Goal: Information Seeking & Learning: Find contact information

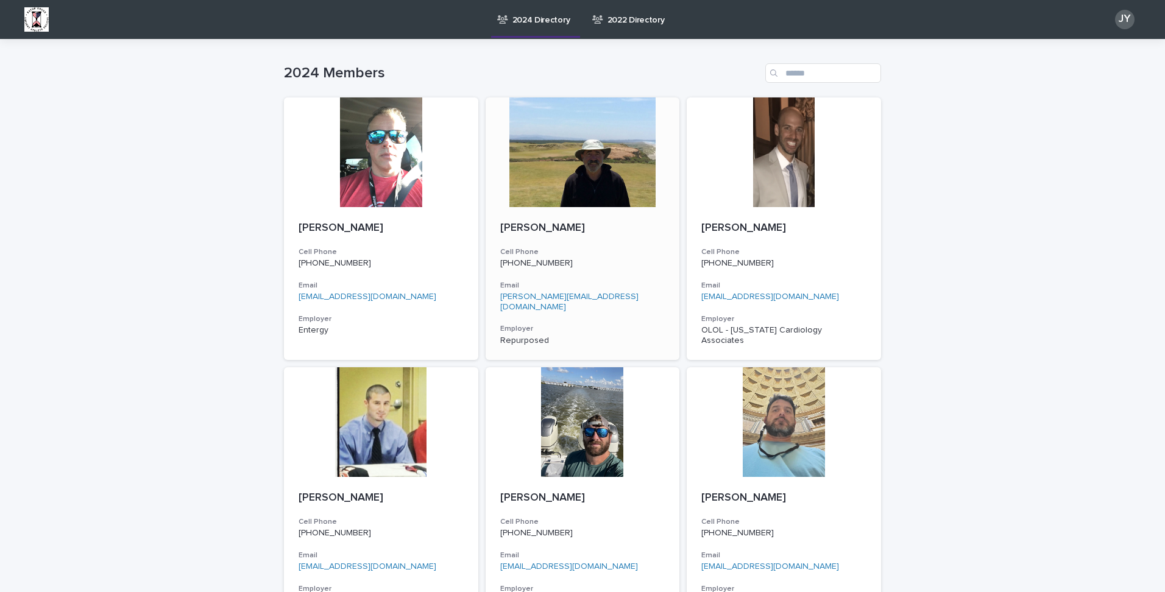
click at [570, 226] on p "[PERSON_NAME]" at bounding box center [582, 228] width 165 height 13
click at [789, 269] on div "[PERSON_NAME] Cell Phone [PHONE_NUMBER] Email [EMAIL_ADDRESS][DOMAIN_NAME] Empl…" at bounding box center [784, 283] width 194 height 153
click at [779, 70] on div "Search" at bounding box center [775, 73] width 20 height 20
click at [806, 70] on input "Search" at bounding box center [823, 73] width 116 height 20
type input "*****"
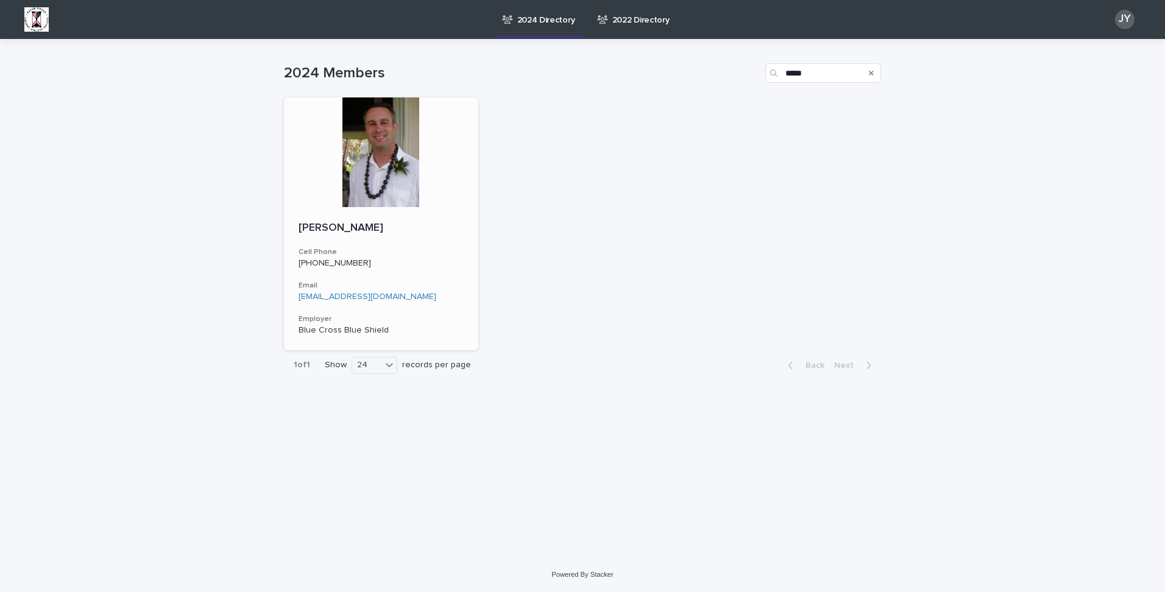
click at [433, 271] on div "[PERSON_NAME] Cell Phone [PHONE_NUMBER] Email [EMAIL_ADDRESS][DOMAIN_NAME] Empl…" at bounding box center [381, 278] width 194 height 143
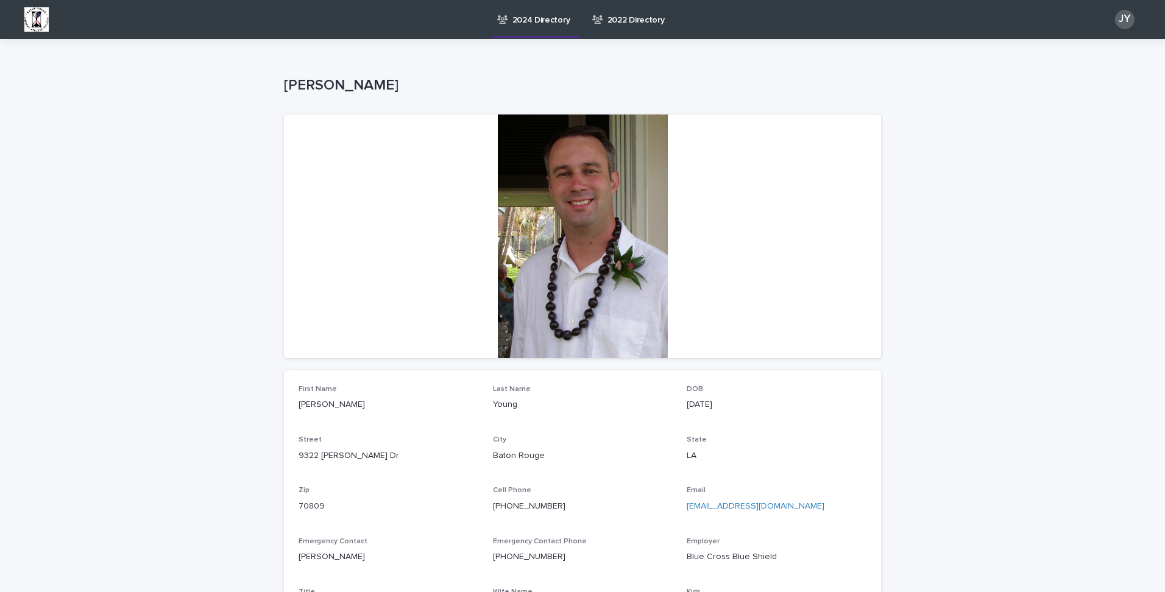
click at [540, 18] on p "2024 Directory" at bounding box center [541, 13] width 58 height 26
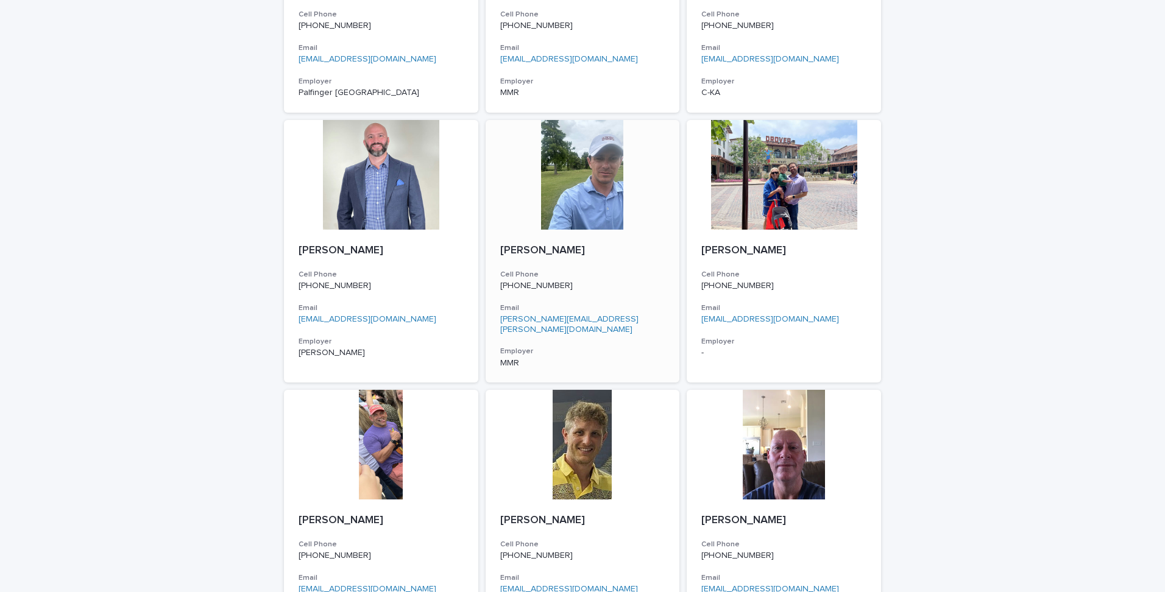
scroll to position [711, 0]
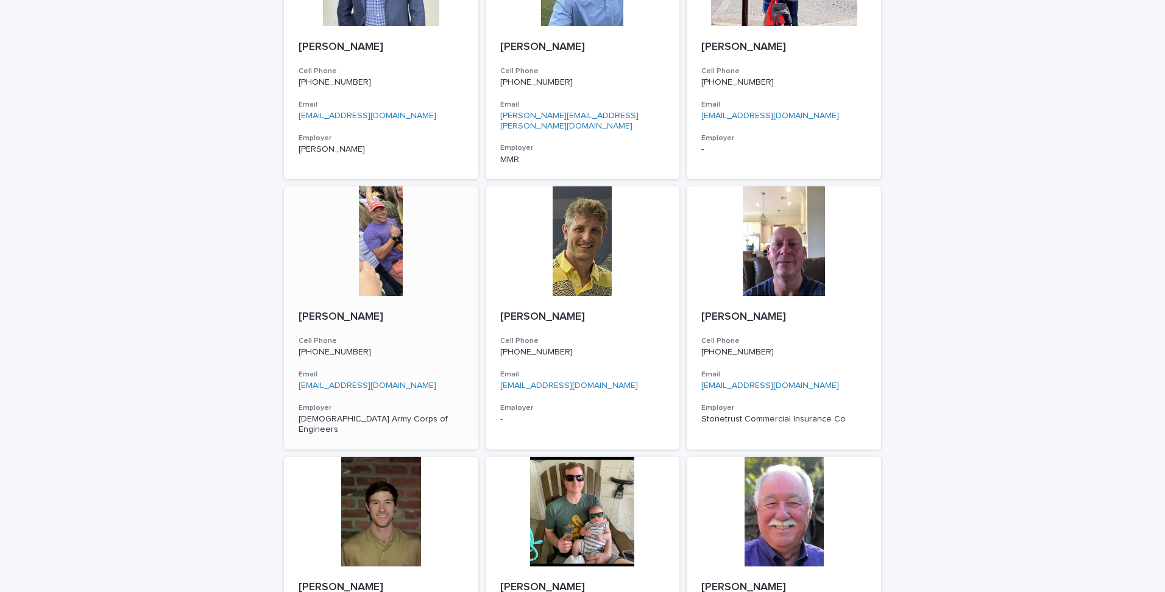
click at [363, 253] on div at bounding box center [381, 241] width 194 height 110
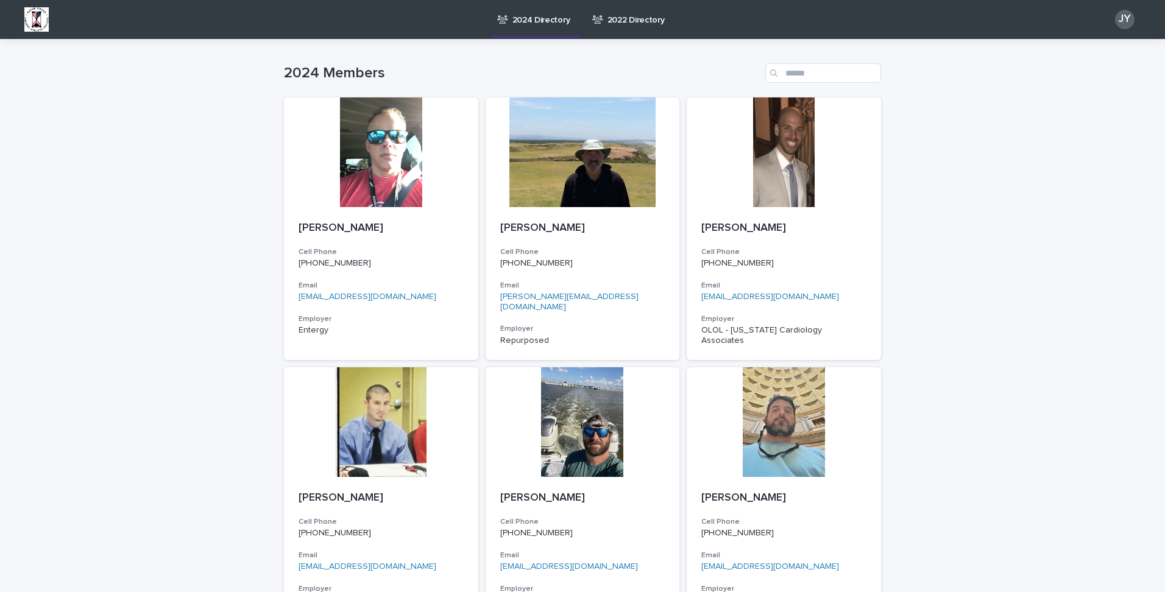
click at [1115, 22] on div "JY" at bounding box center [1125, 20] width 20 height 20
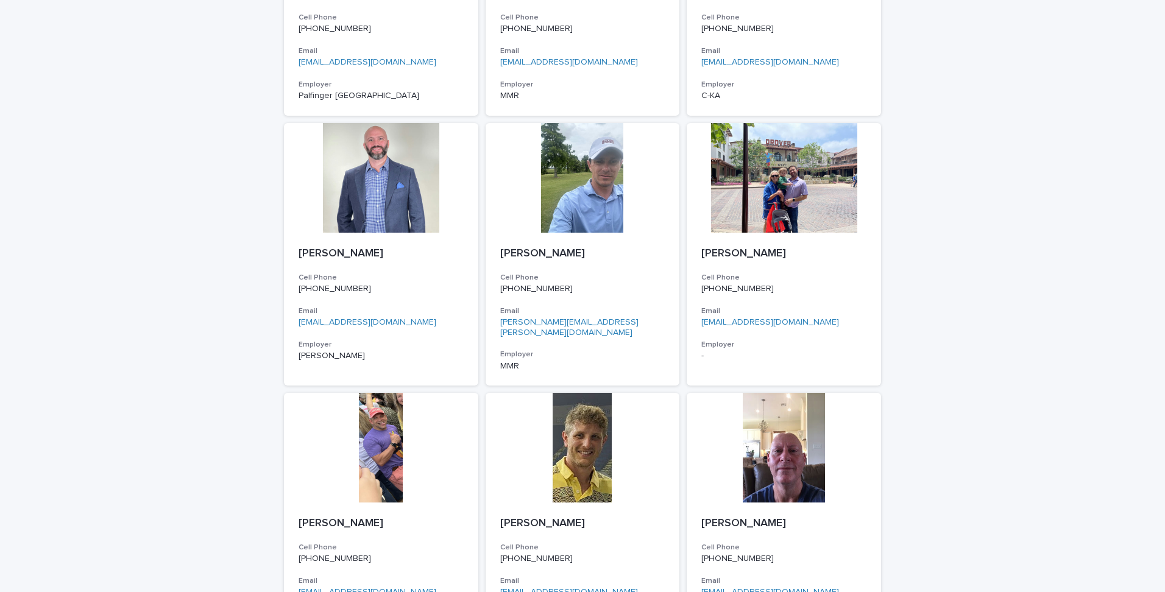
scroll to position [609, 0]
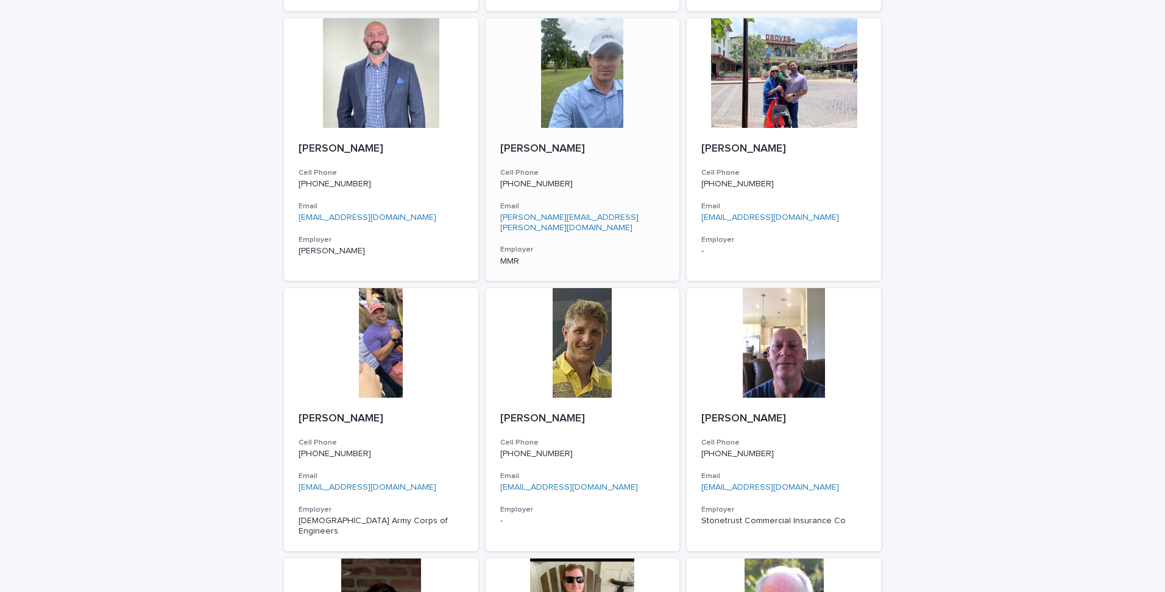
click at [609, 177] on div "[PHONE_NUMBER]" at bounding box center [582, 183] width 165 height 13
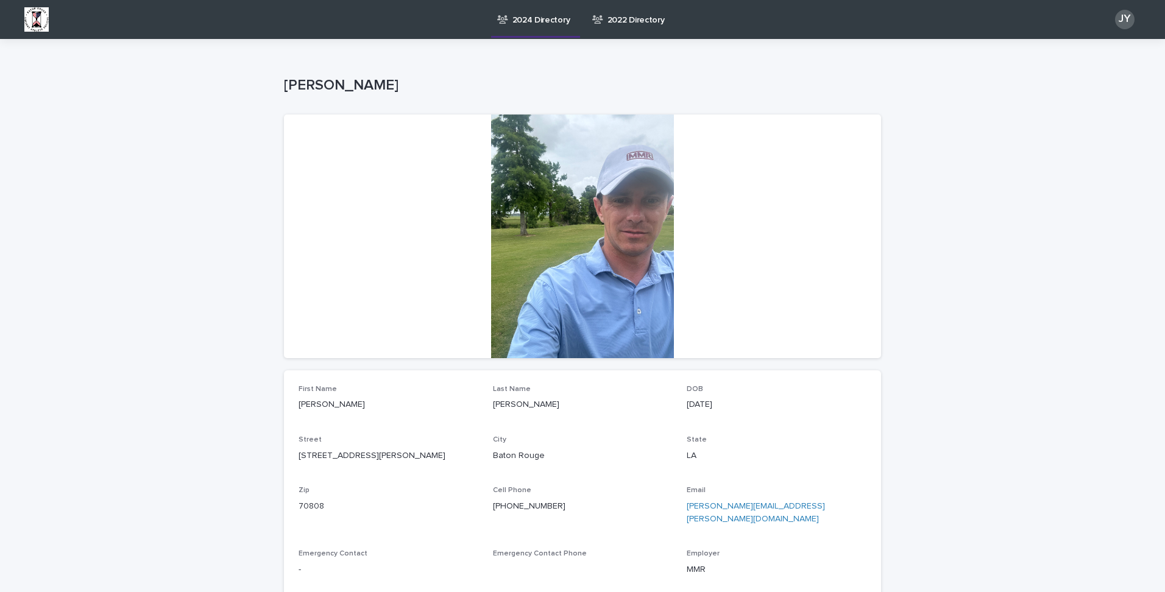
click at [40, 10] on img at bounding box center [36, 19] width 24 height 24
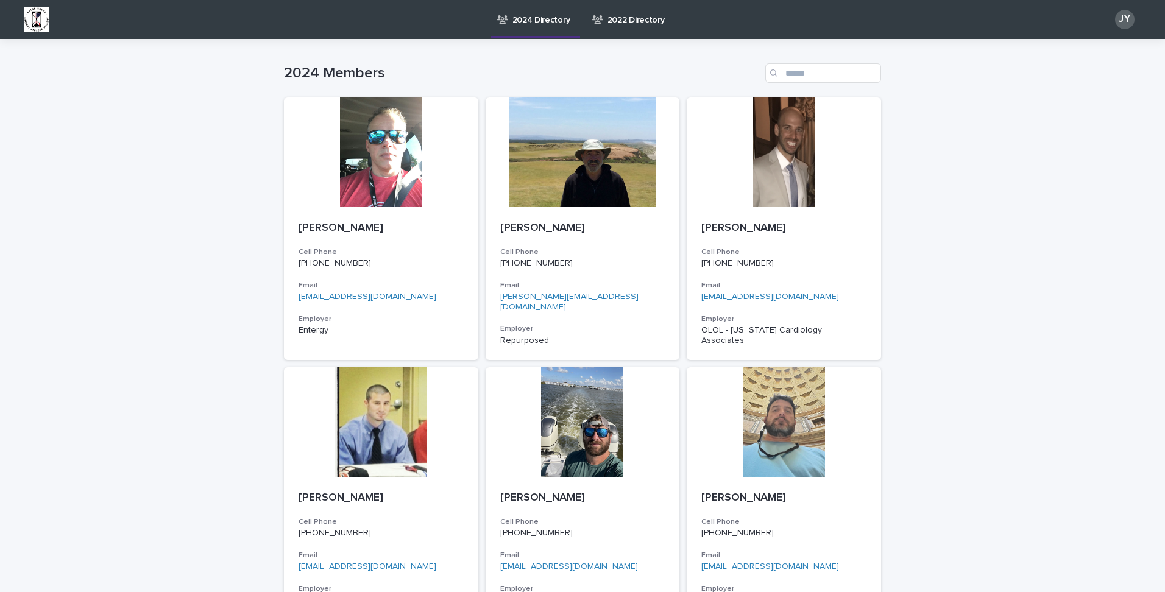
click at [34, 13] on img at bounding box center [36, 19] width 24 height 24
